Goal: Information Seeking & Learning: Learn about a topic

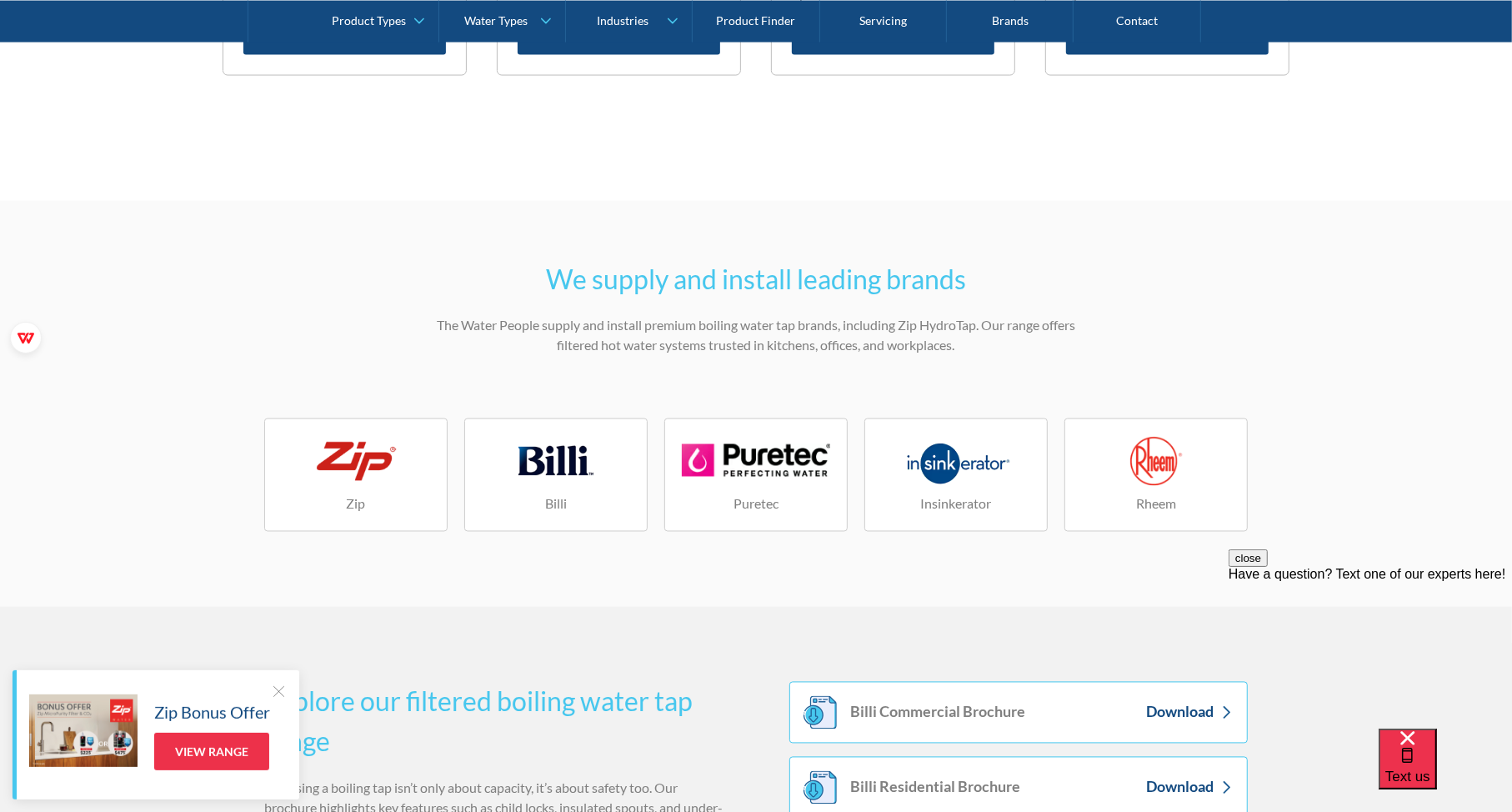
scroll to position [2446, 0]
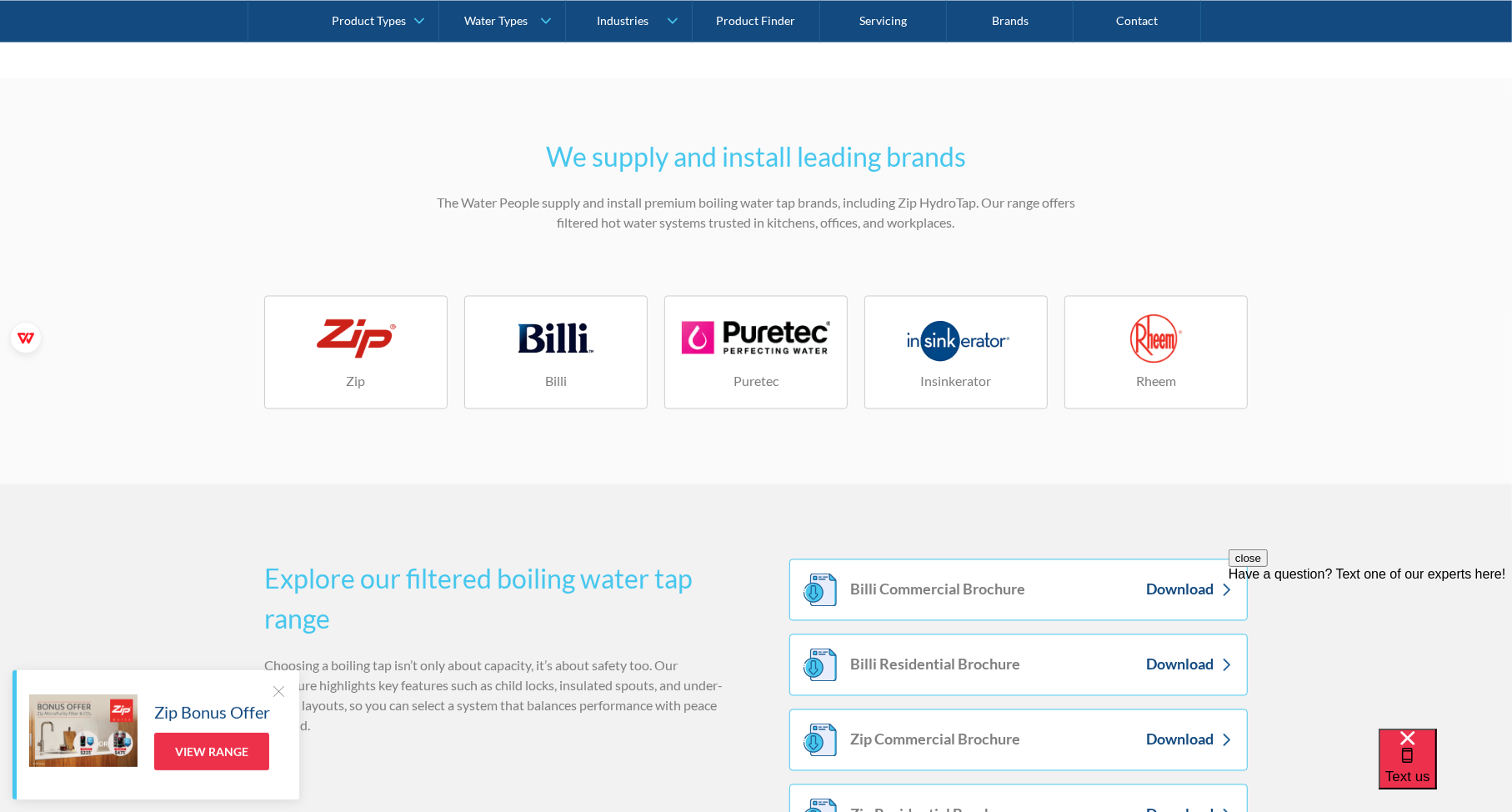
click at [577, 348] on div at bounding box center [556, 339] width 91 height 50
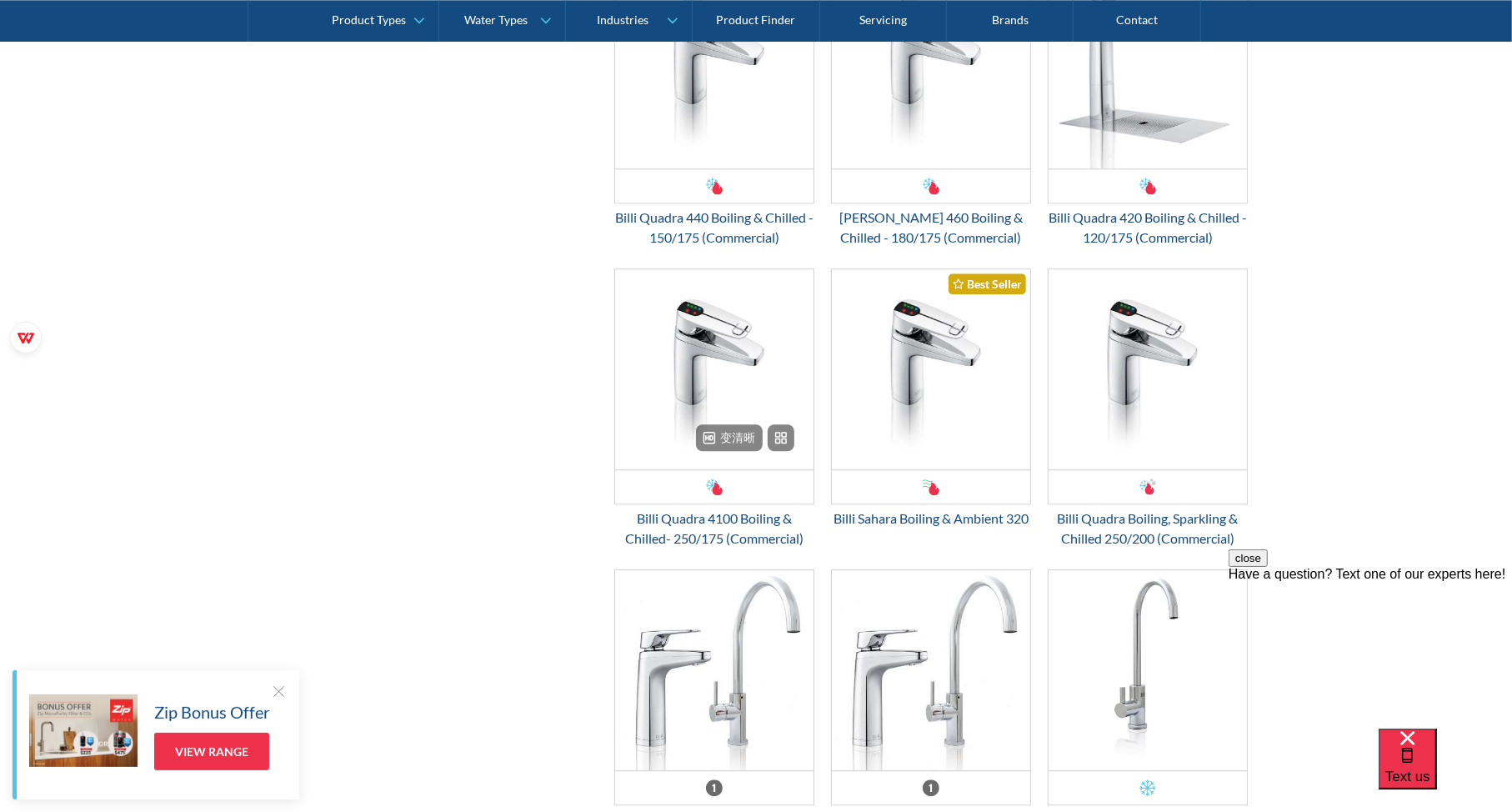
scroll to position [3335, 0]
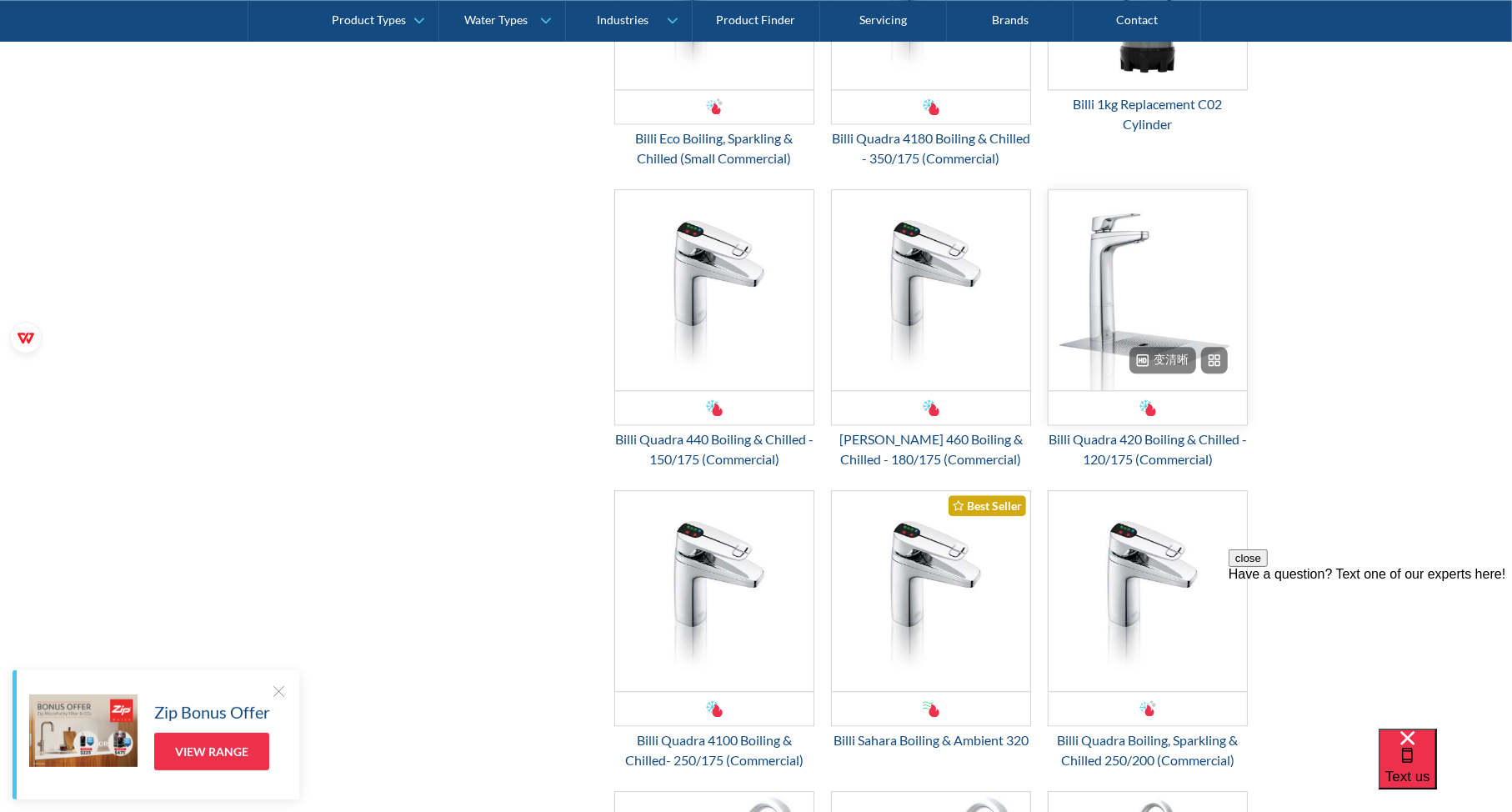
click at [1134, 308] on img "Email Form 3" at bounding box center [1148, 290] width 199 height 200
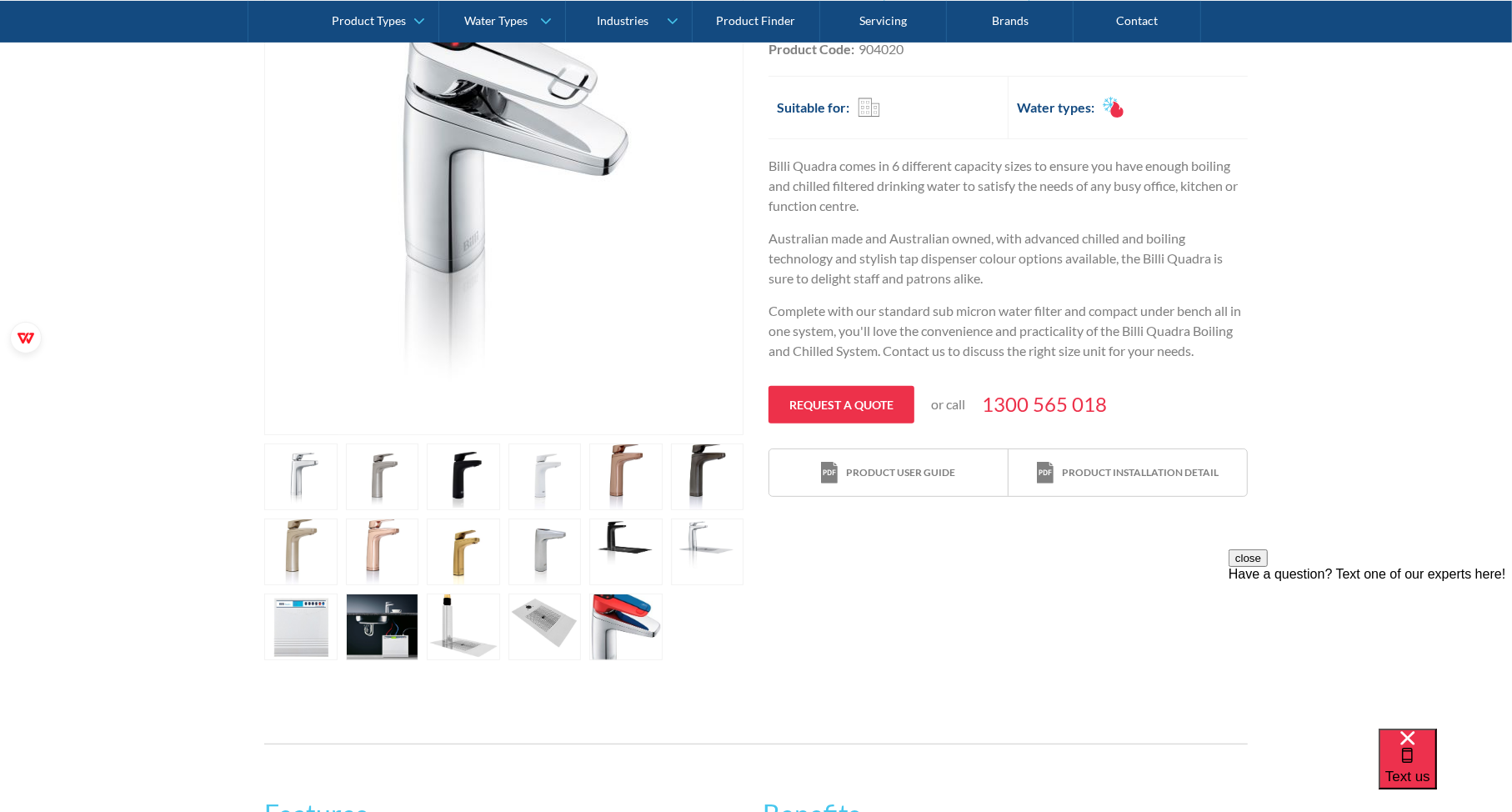
scroll to position [667, 0]
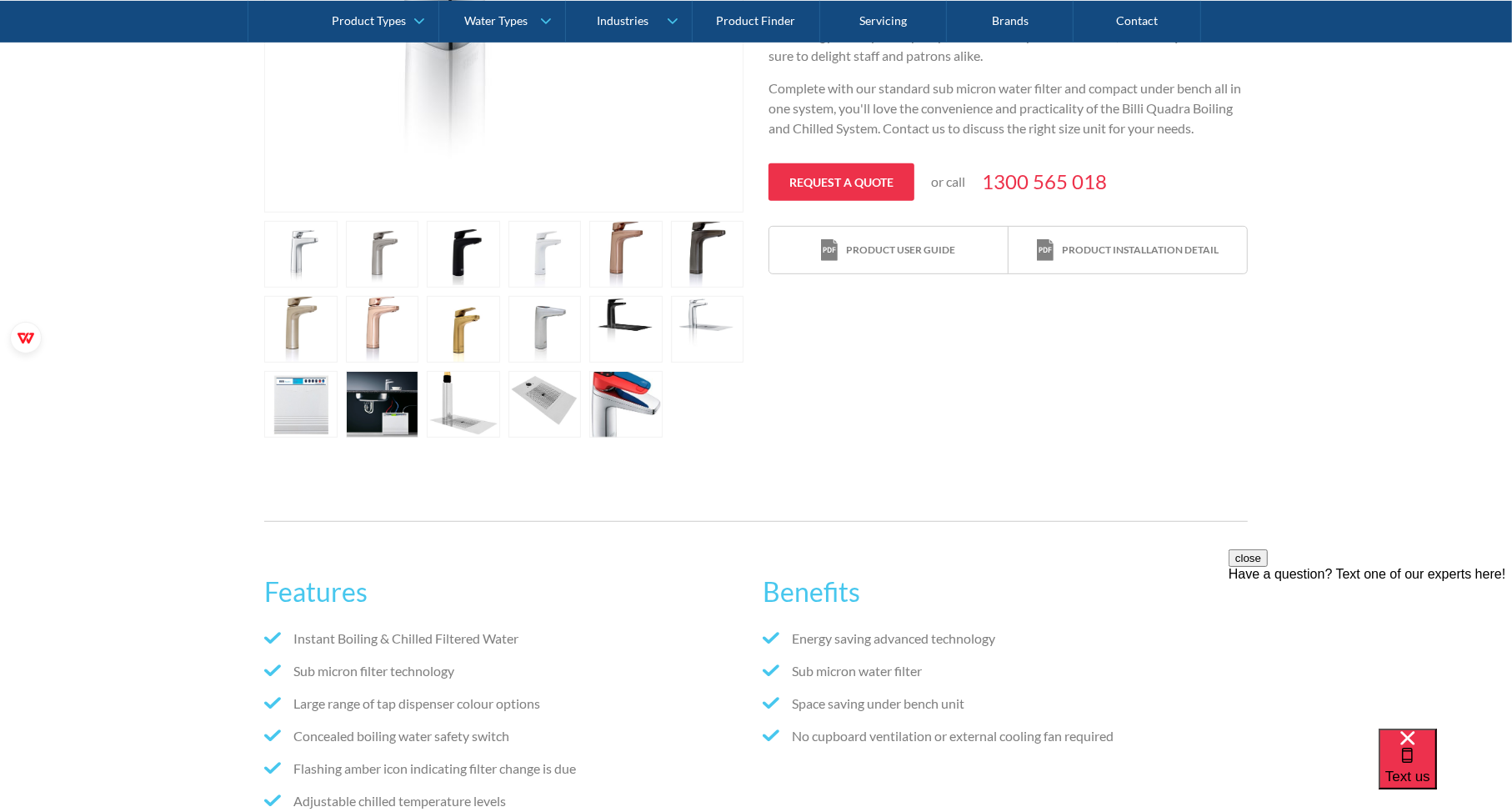
click at [701, 325] on link "open lightbox" at bounding box center [707, 329] width 73 height 67
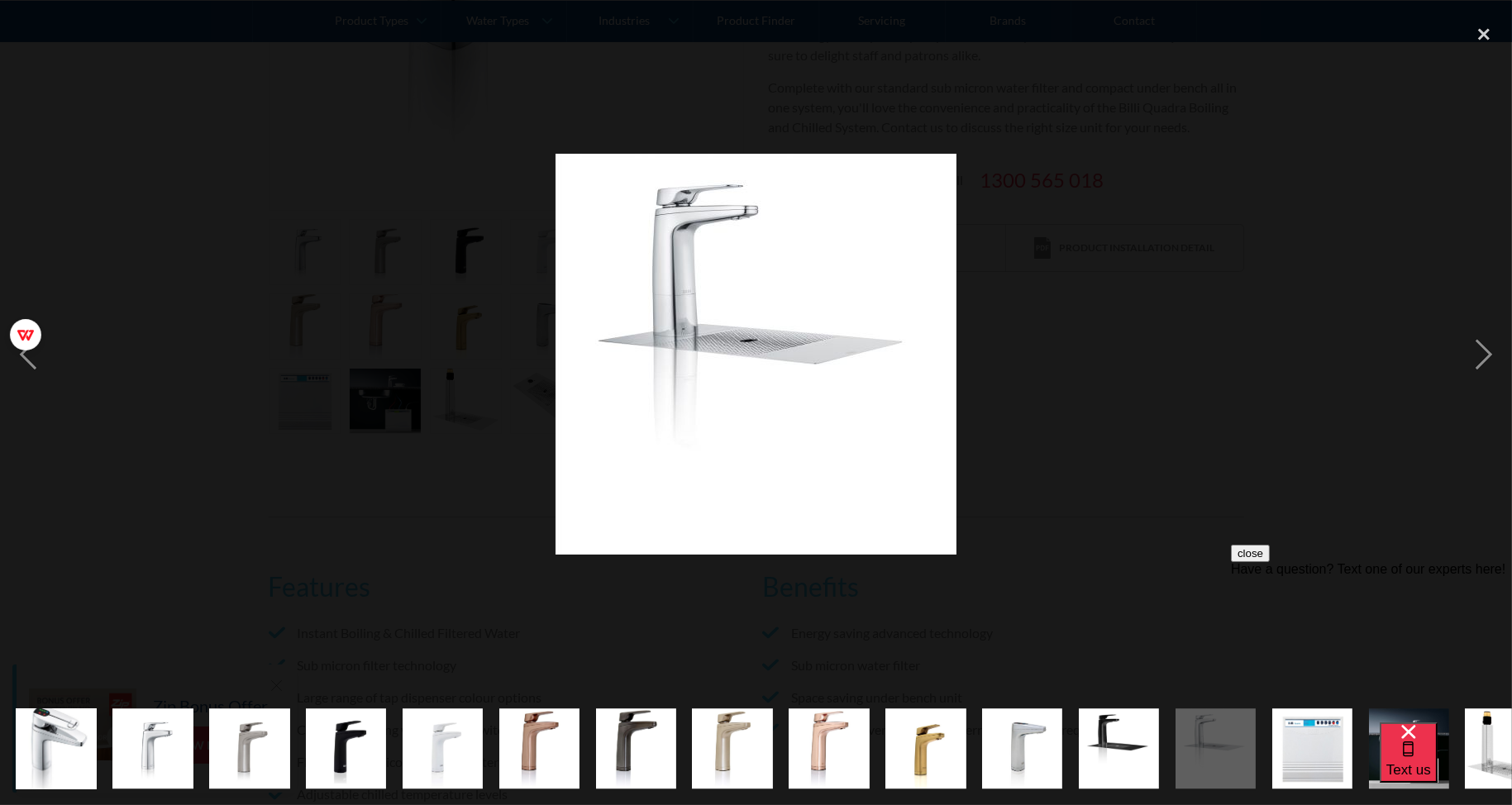
click at [1070, 393] on div at bounding box center [756, 354] width 1512 height 677
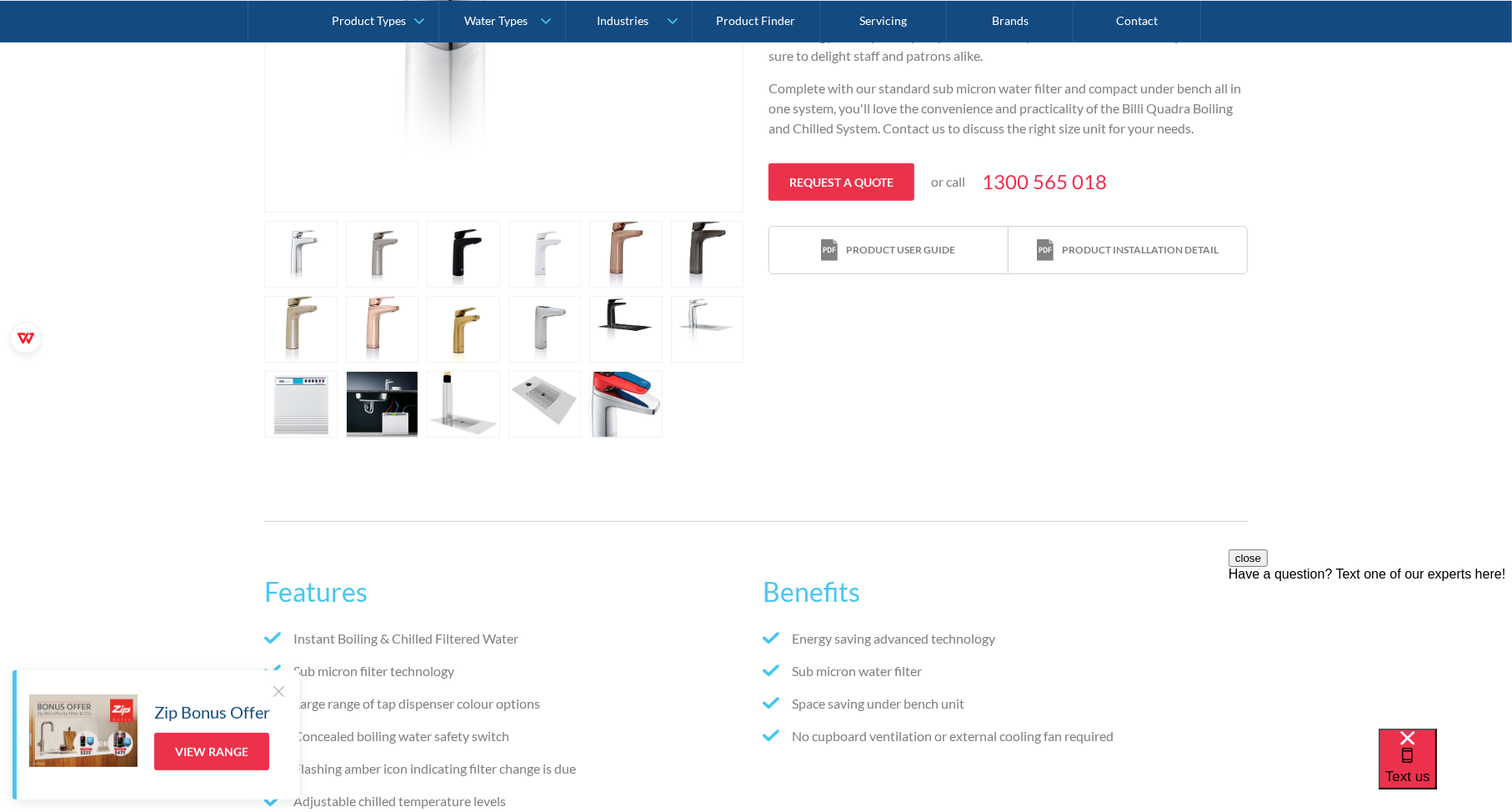
click at [477, 422] on link "open lightbox" at bounding box center [463, 404] width 73 height 67
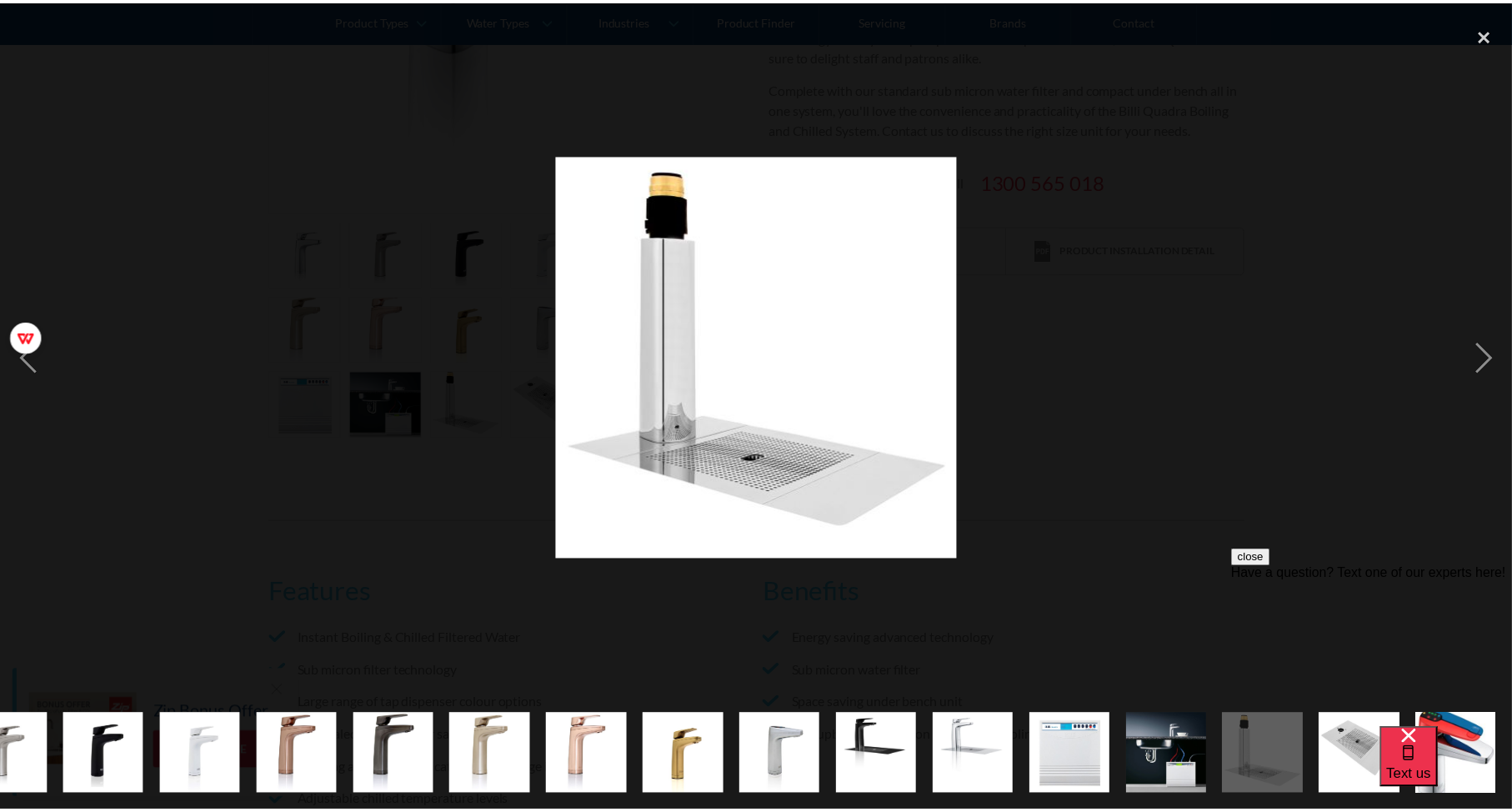
scroll to position [0, 245]
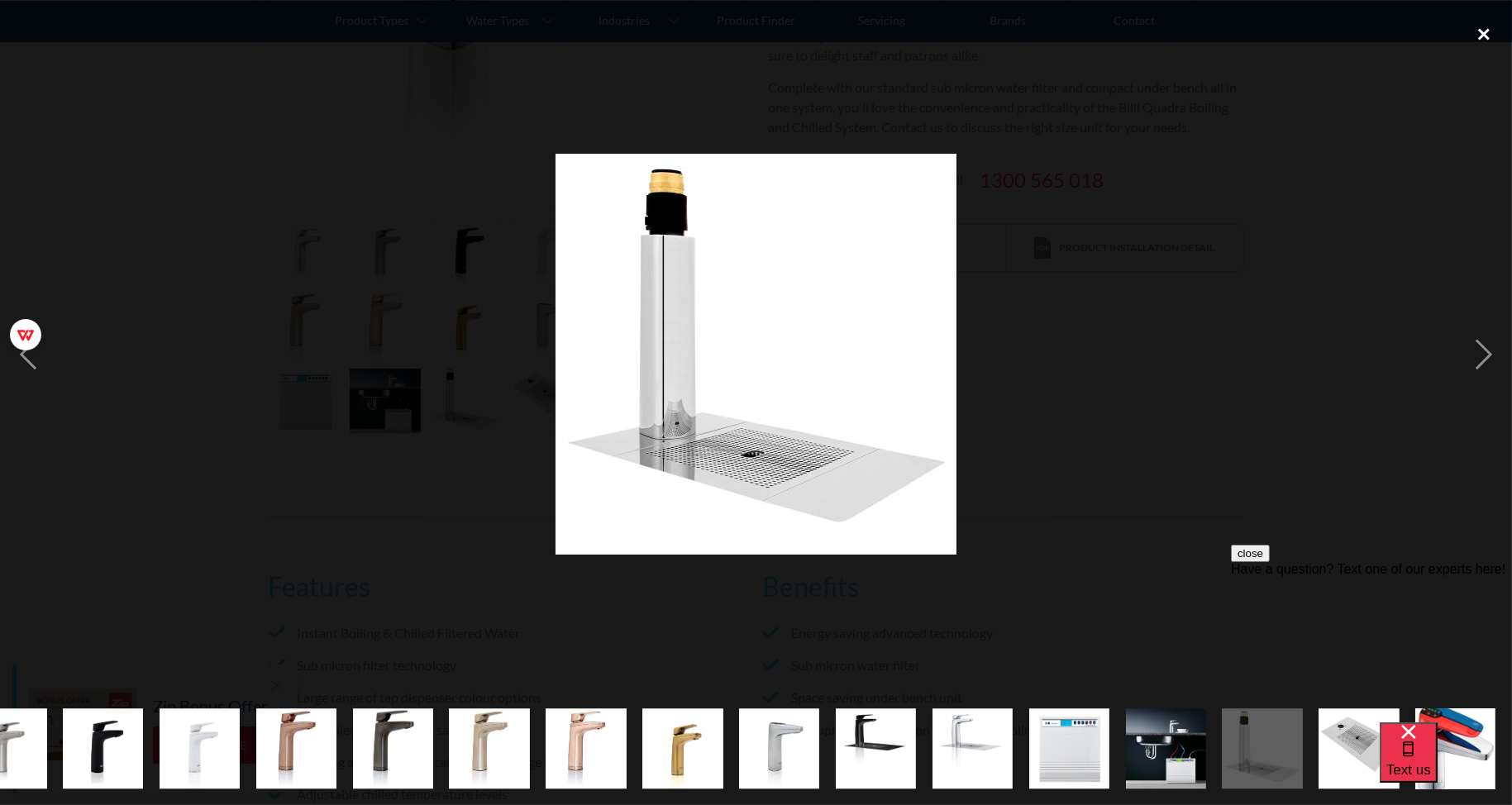
click at [1485, 37] on div "close lightbox" at bounding box center [1484, 33] width 57 height 36
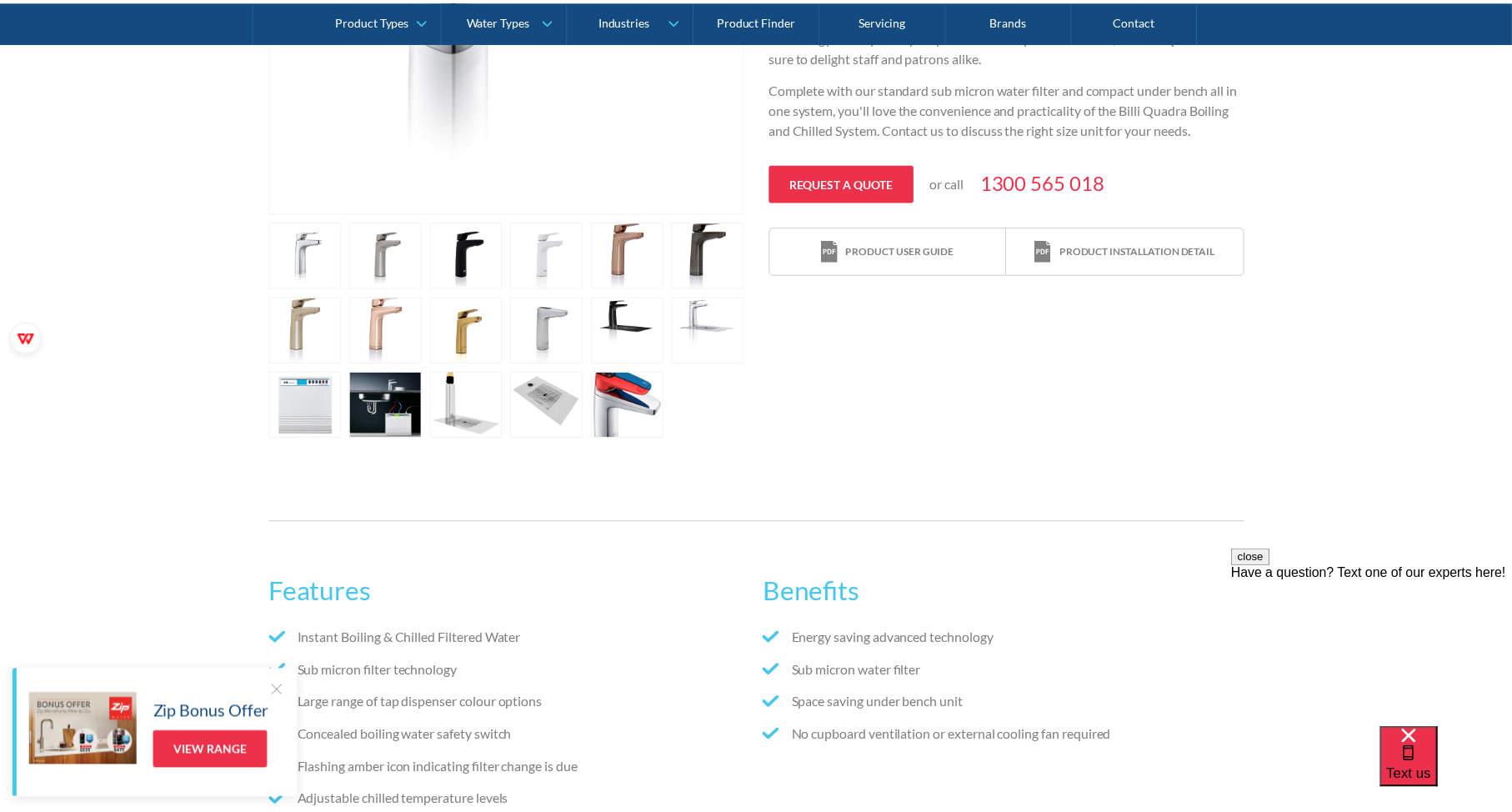
scroll to position [0, 0]
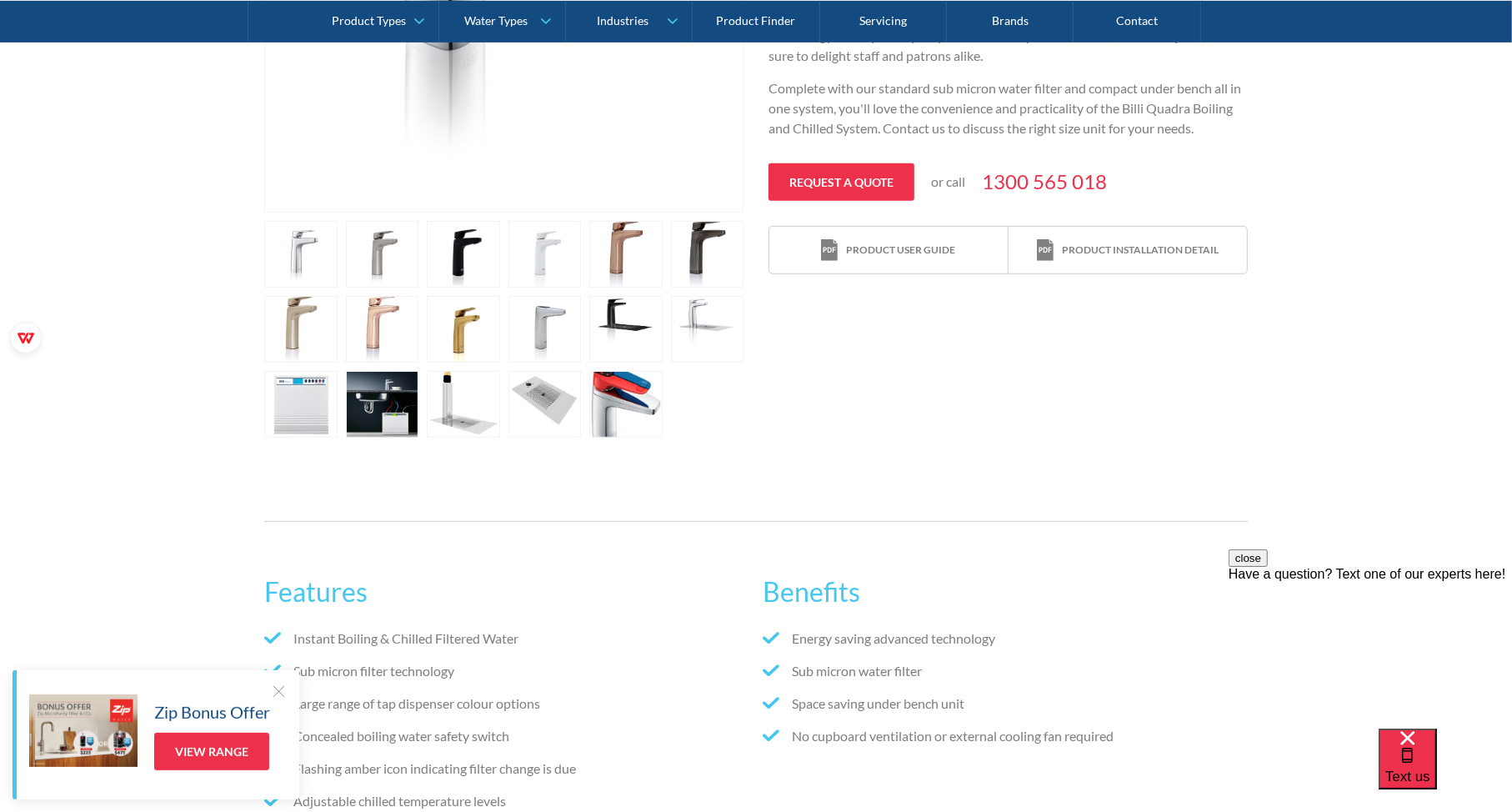
click at [530, 413] on link "open lightbox" at bounding box center [545, 404] width 73 height 67
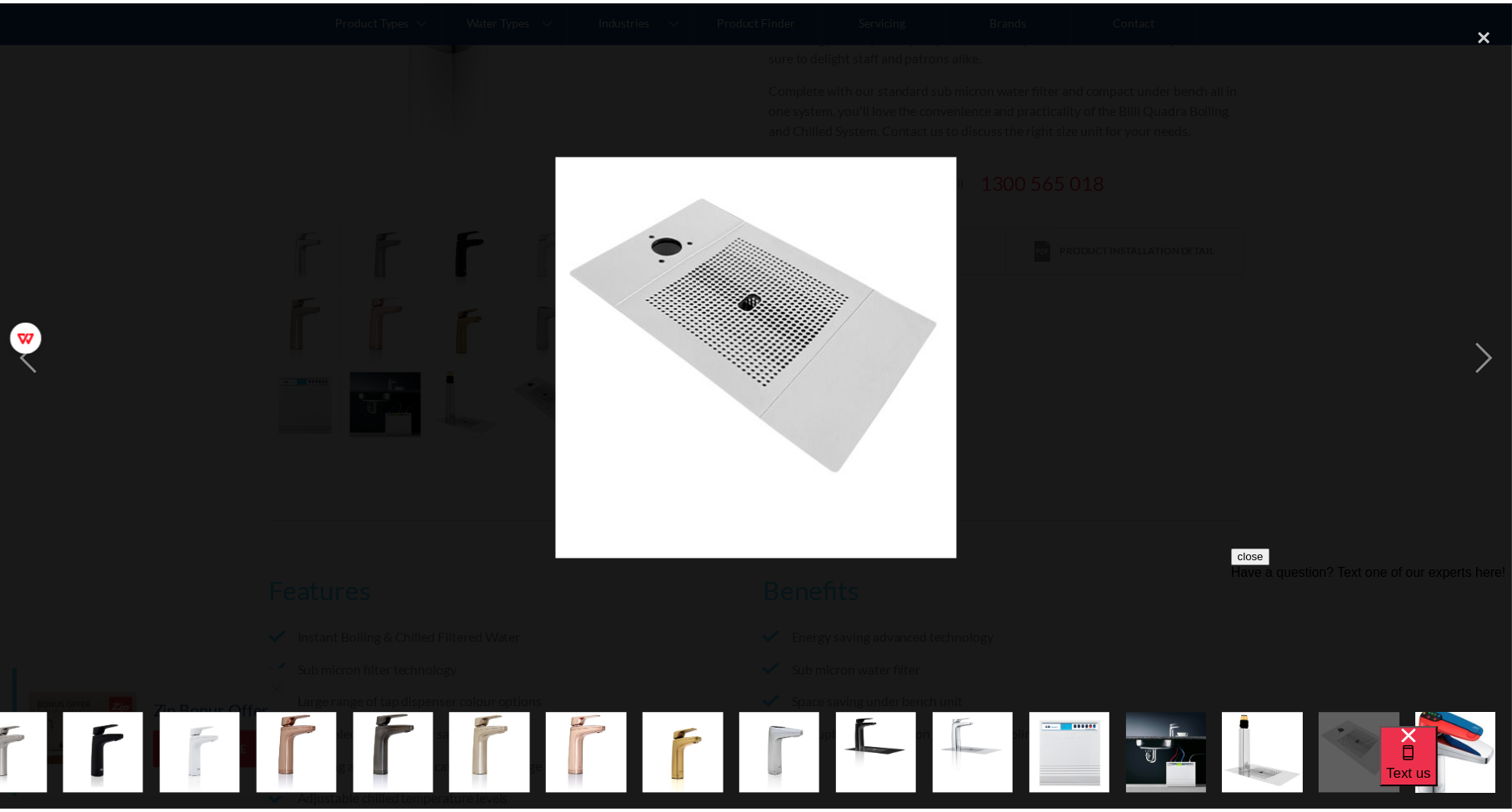
scroll to position [0, 245]
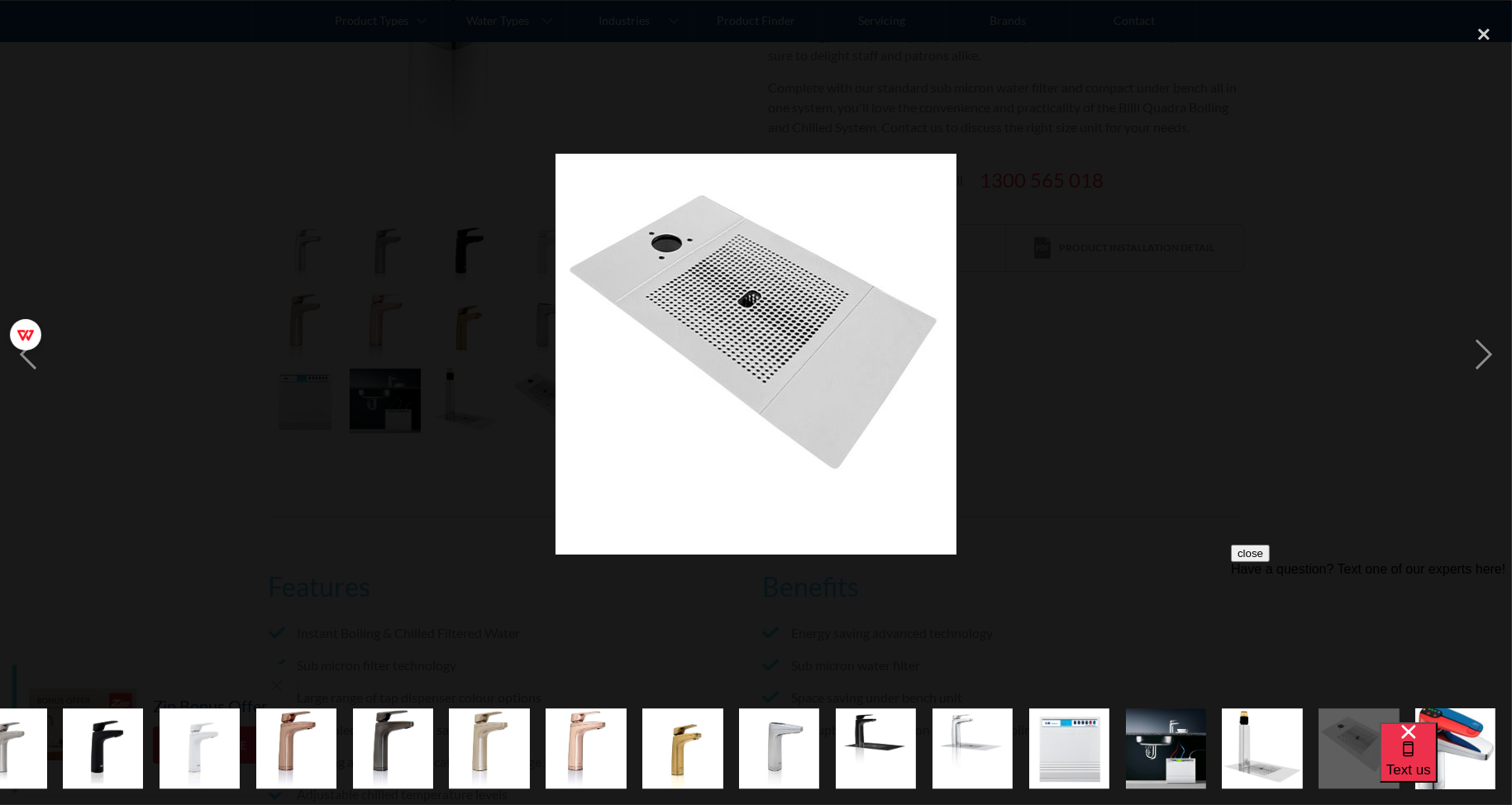
click at [1146, 408] on div at bounding box center [756, 354] width 1512 height 677
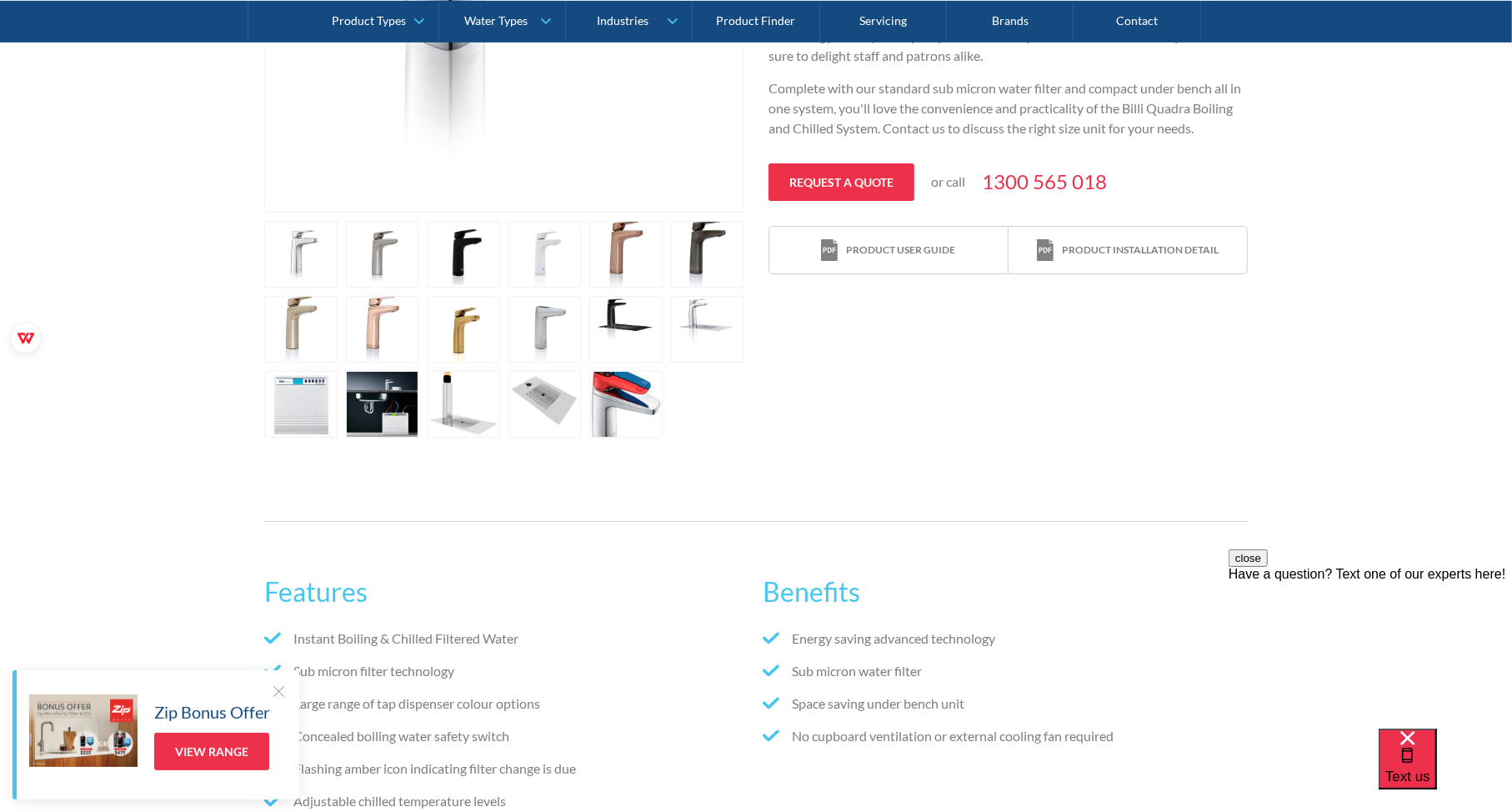
scroll to position [0, 0]
click at [710, 333] on link "open lightbox" at bounding box center [707, 329] width 73 height 67
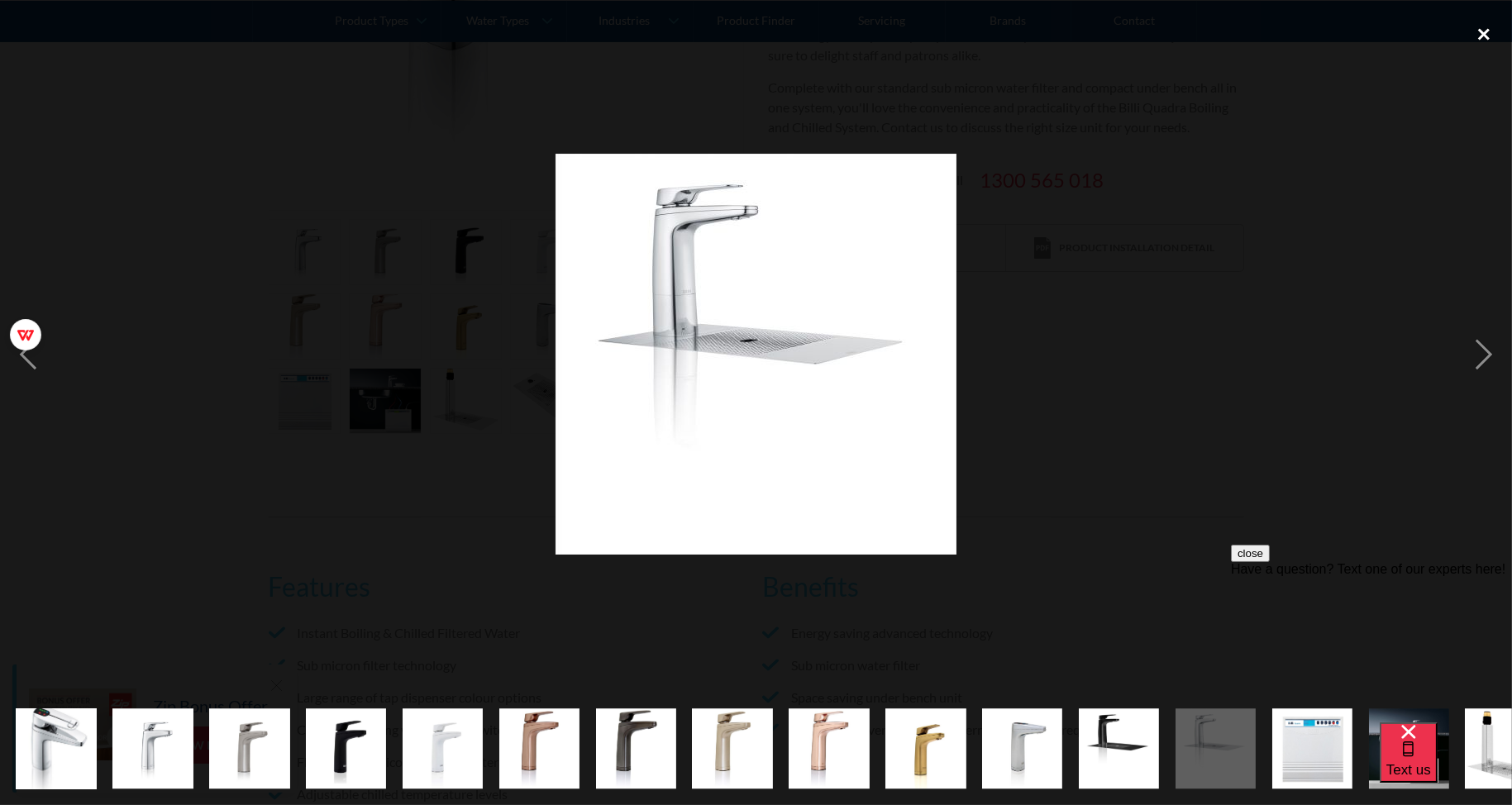
click at [1482, 39] on div "close lightbox" at bounding box center [1484, 33] width 57 height 36
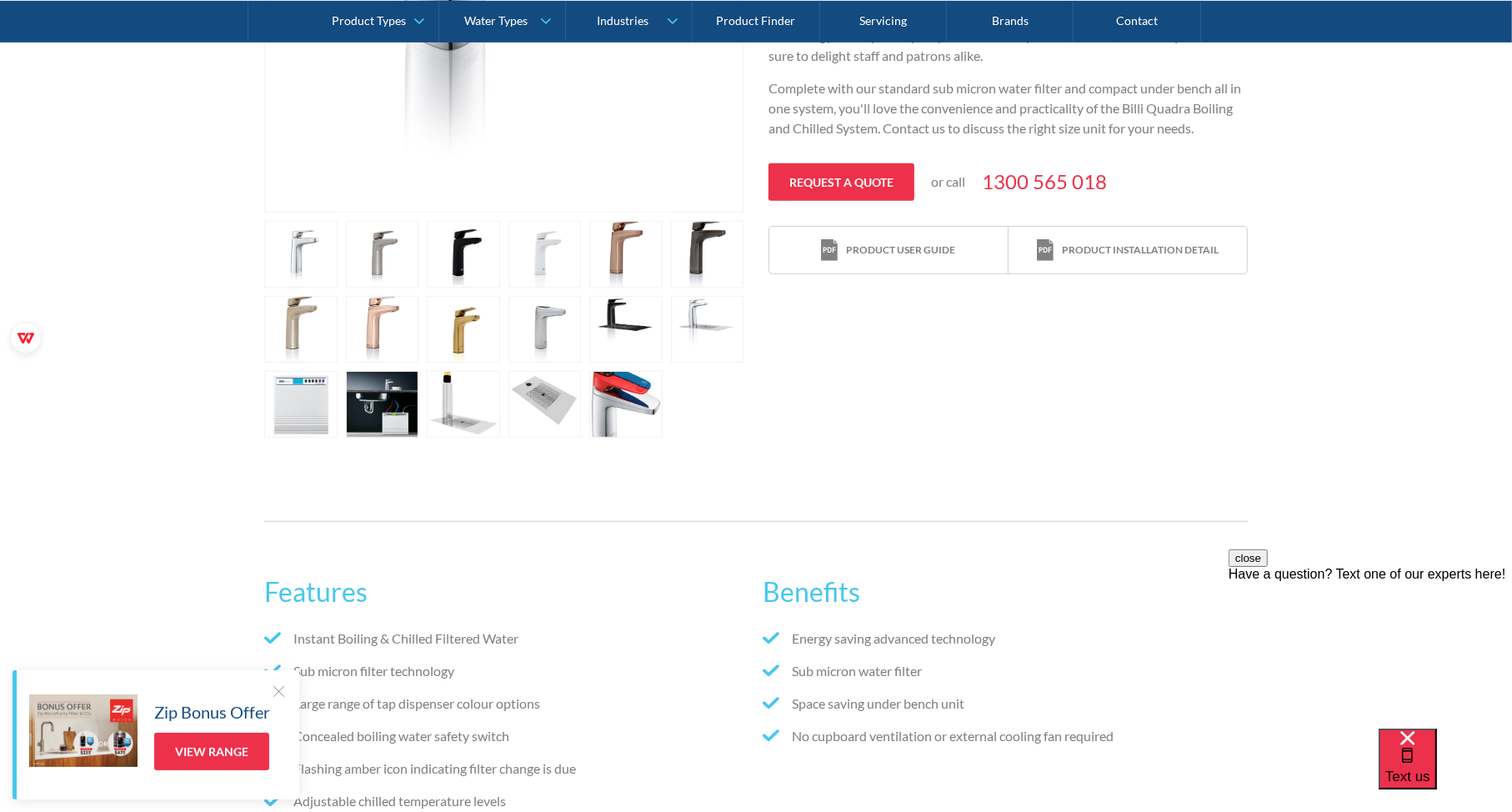
scroll to position [222, 0]
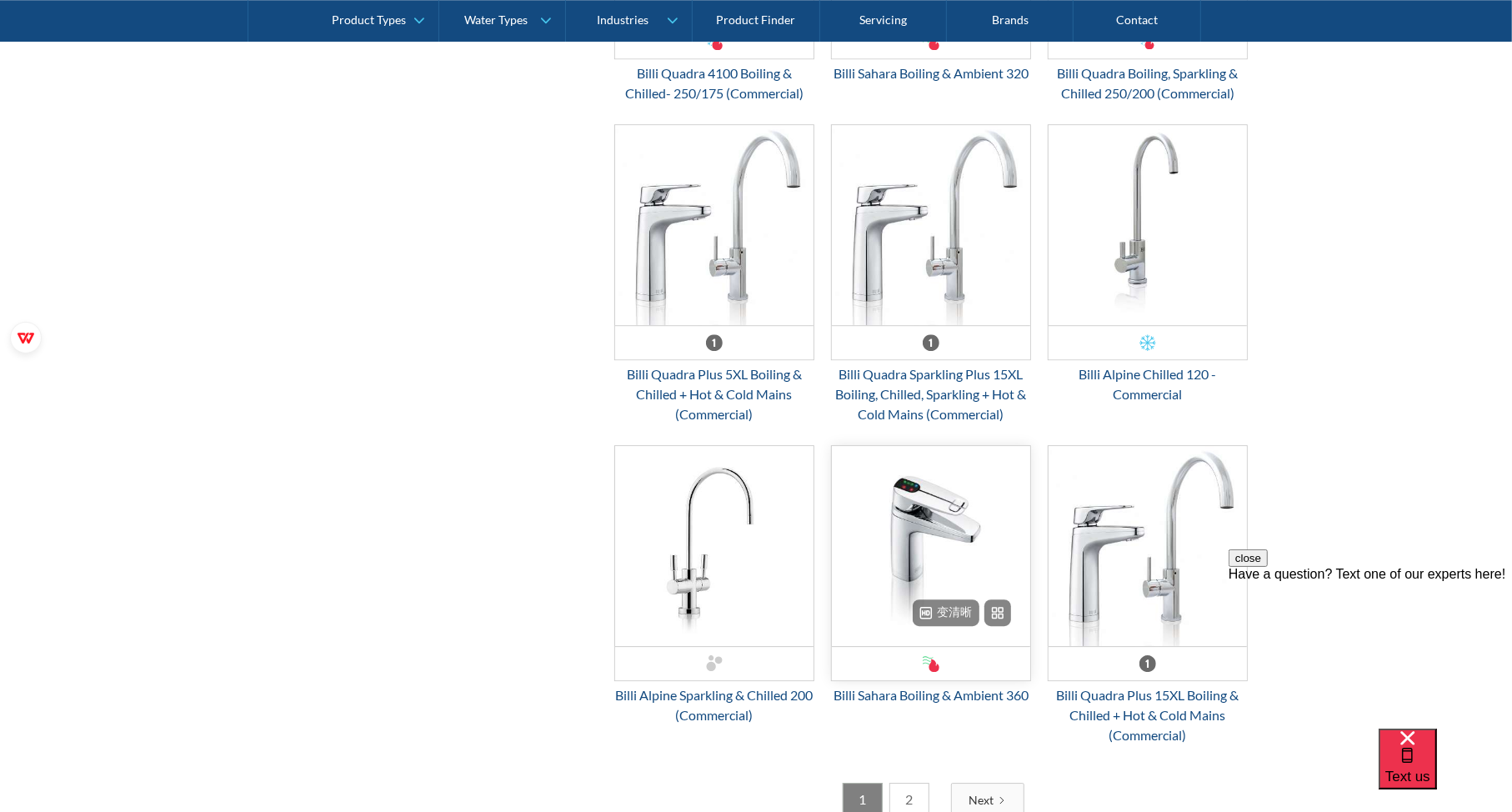
scroll to position [4224, 0]
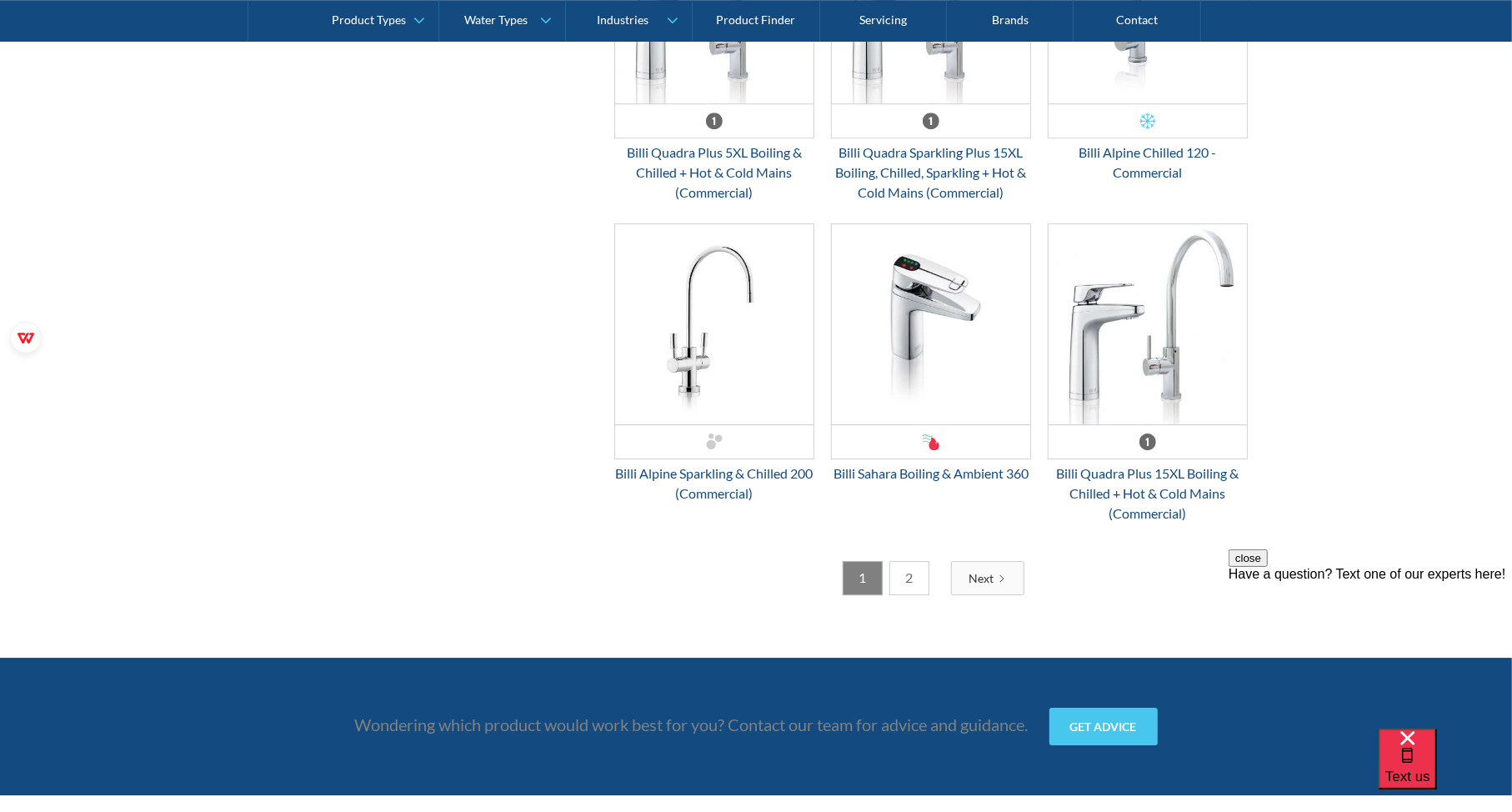
click at [903, 564] on link "2" at bounding box center [909, 579] width 40 height 35
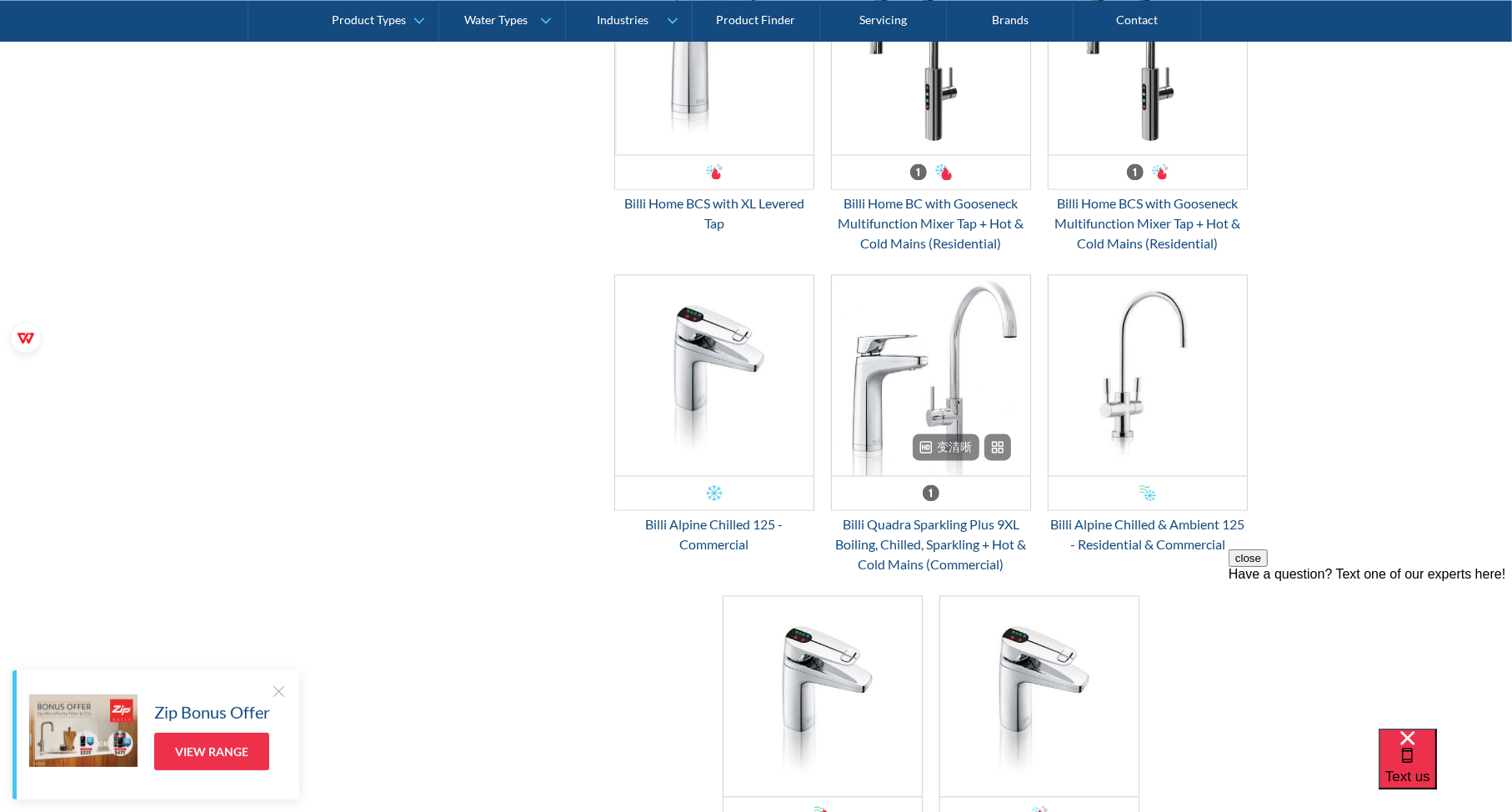
scroll to position [2890, 0]
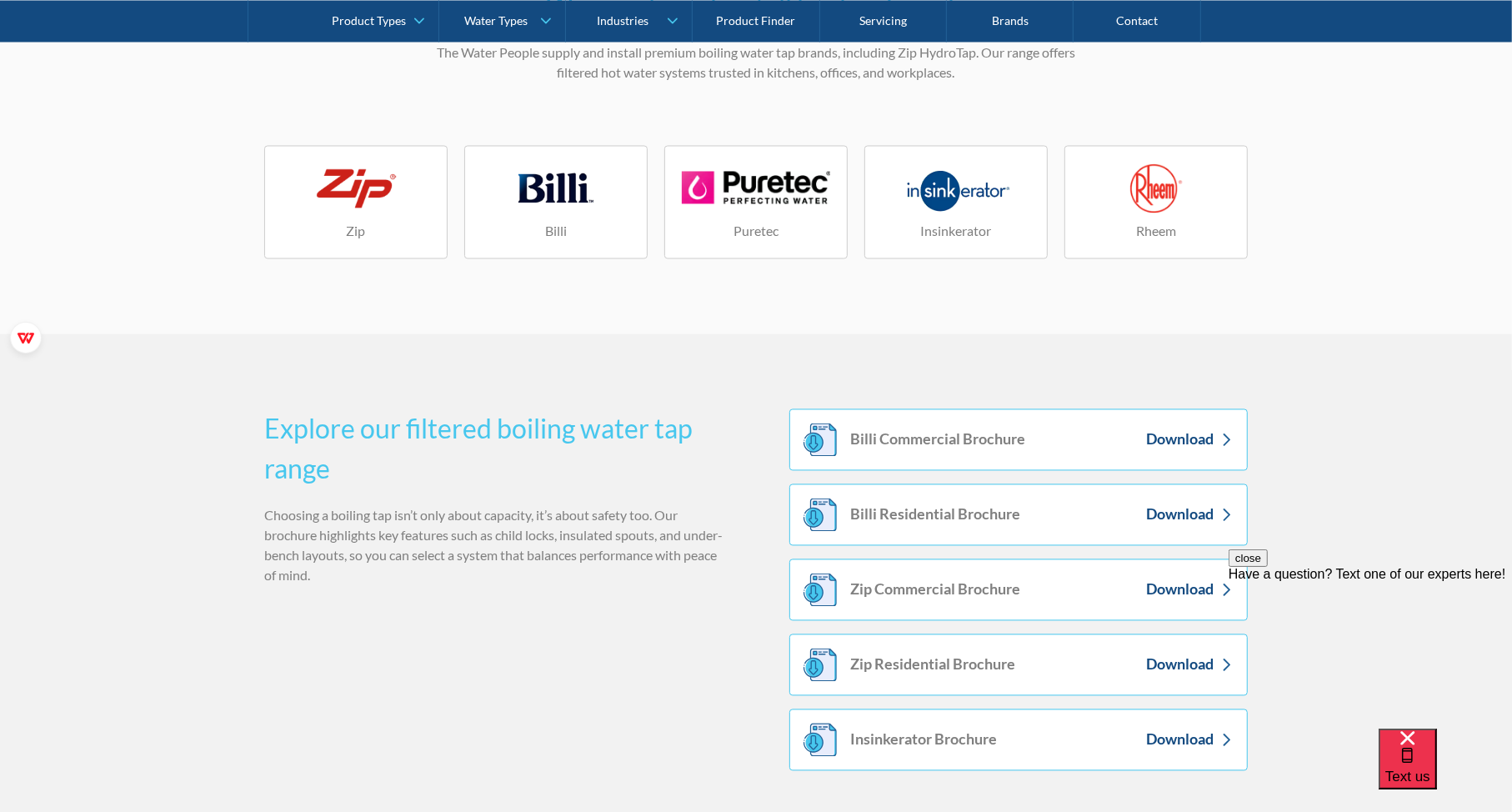
scroll to position [2634, 0]
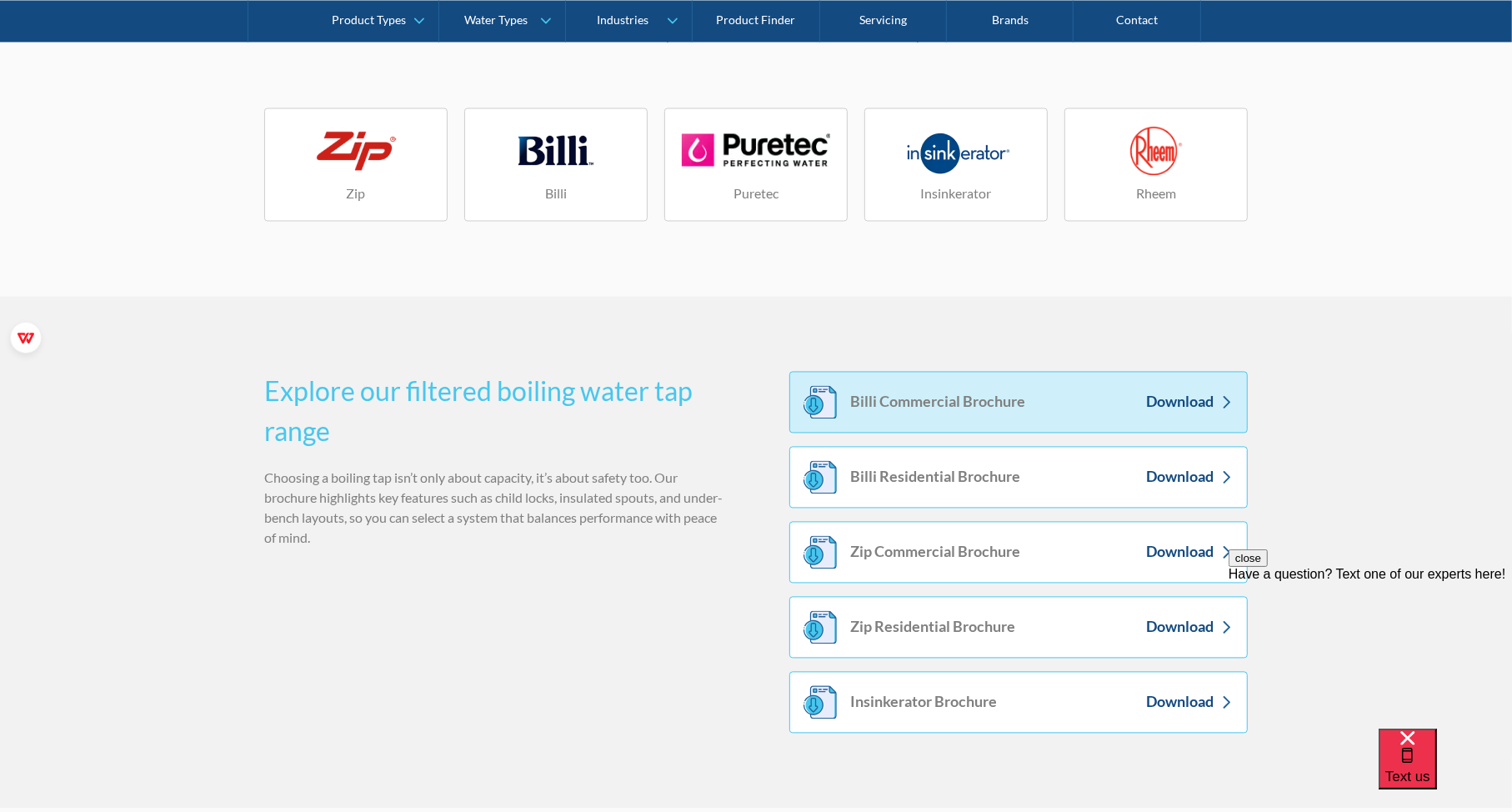
click at [996, 398] on div "Billi Commercial Brochure" at bounding box center [938, 403] width 175 height 22
